Goal: Task Accomplishment & Management: Manage account settings

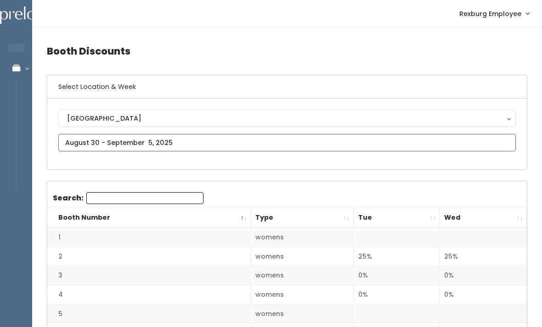
click at [98, 140] on input "text" at bounding box center [286, 142] width 457 height 17
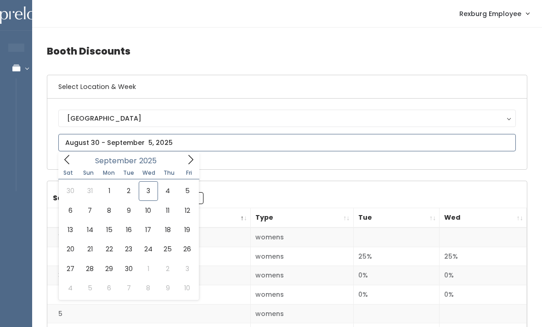
type input "August 30 to September 5"
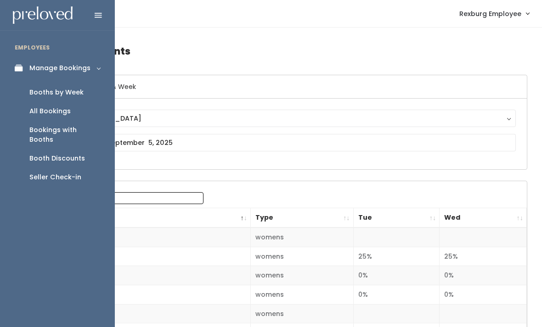
click at [77, 96] on div "Booths by Week" at bounding box center [56, 93] width 54 height 10
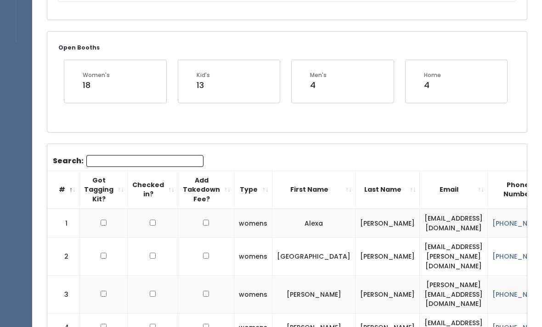
scroll to position [150, 0]
click at [100, 166] on input "Search:" at bounding box center [144, 161] width 117 height 12
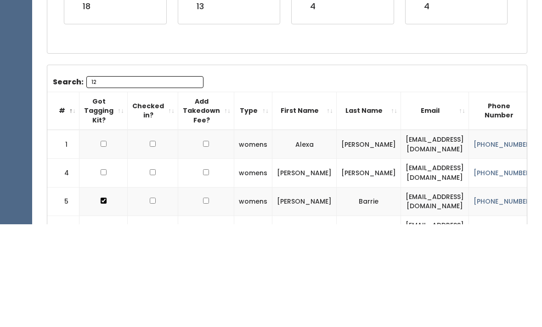
scroll to position [98, 0]
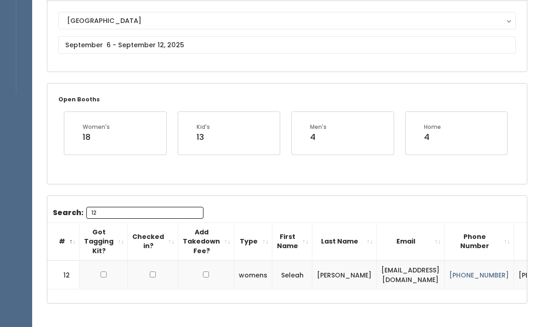
type input "12"
click at [390, 319] on div "Booths by Week Select Location & Week Rexburg Rexburg Open Booths Women's 18 Ki…" at bounding box center [287, 132] width 510 height 405
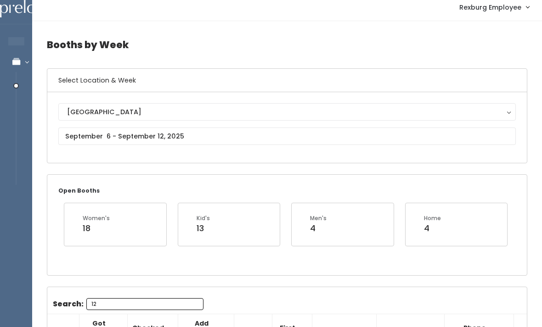
scroll to position [0, 0]
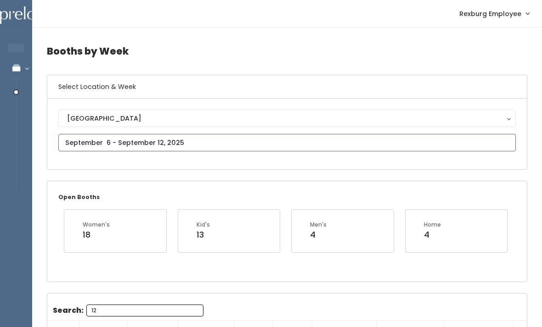
click at [89, 141] on input "text" at bounding box center [286, 142] width 457 height 17
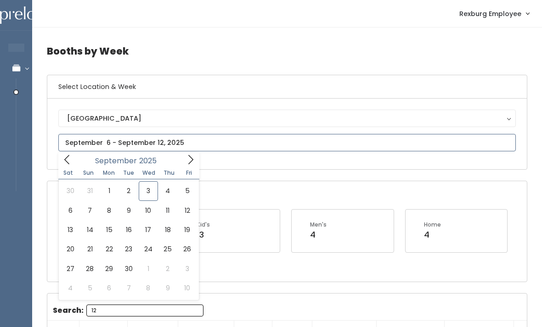
type input "August 30 to September 5"
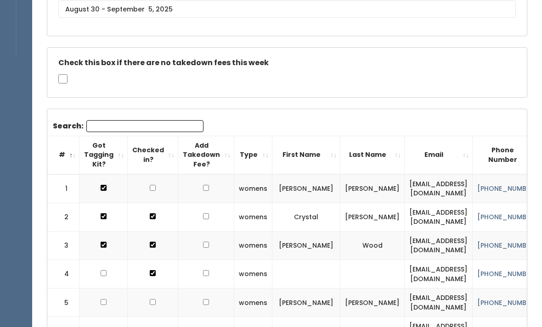
scroll to position [136, 0]
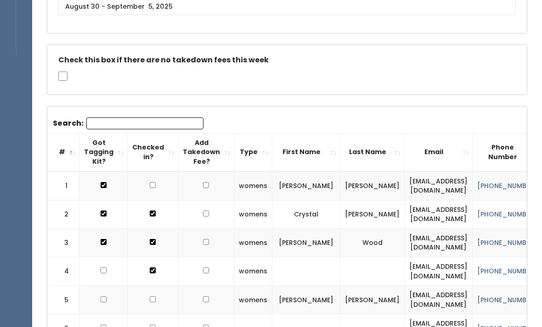
click at [106, 119] on input "Search:" at bounding box center [144, 124] width 117 height 12
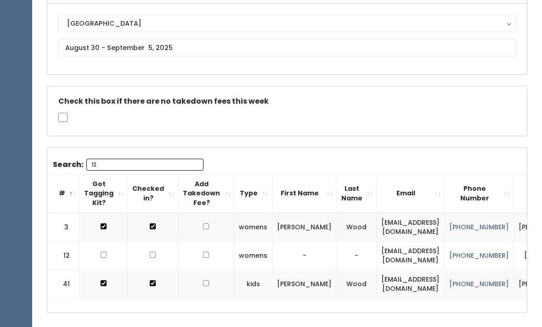
scroll to position [0, 0]
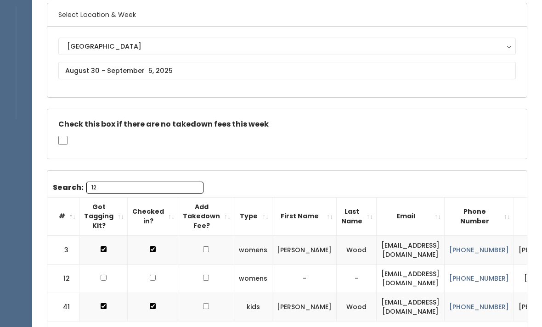
click at [157, 182] on input "12" at bounding box center [144, 188] width 117 height 12
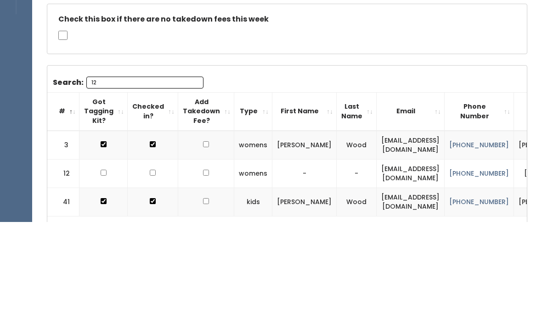
click at [147, 182] on input "12" at bounding box center [144, 188] width 117 height 12
type input "1"
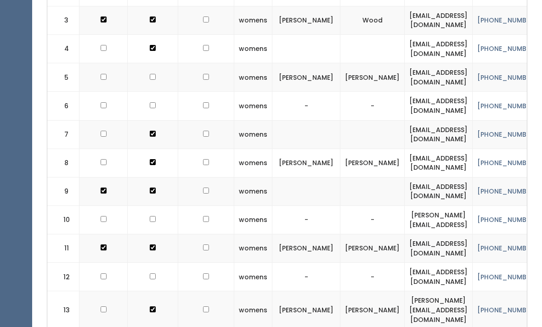
scroll to position [0, 0]
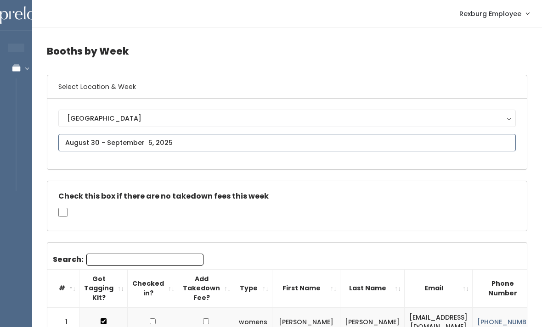
click at [210, 139] on input "text" at bounding box center [286, 142] width 457 height 17
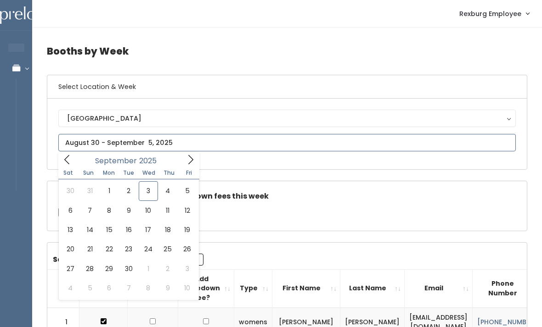
type input "September 6 to September 12"
